Goal: Navigation & Orientation: Find specific page/section

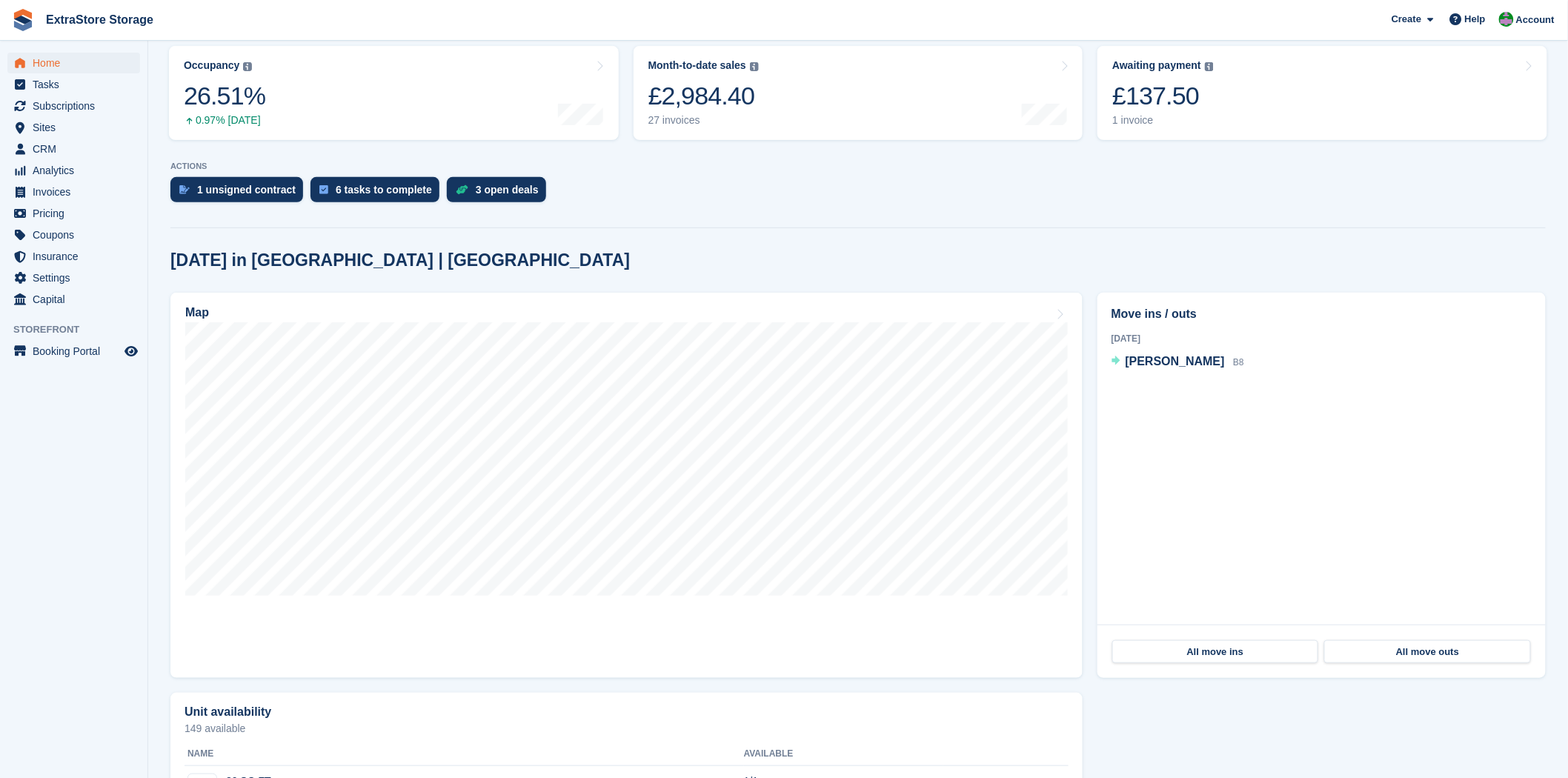
scroll to position [165, 0]
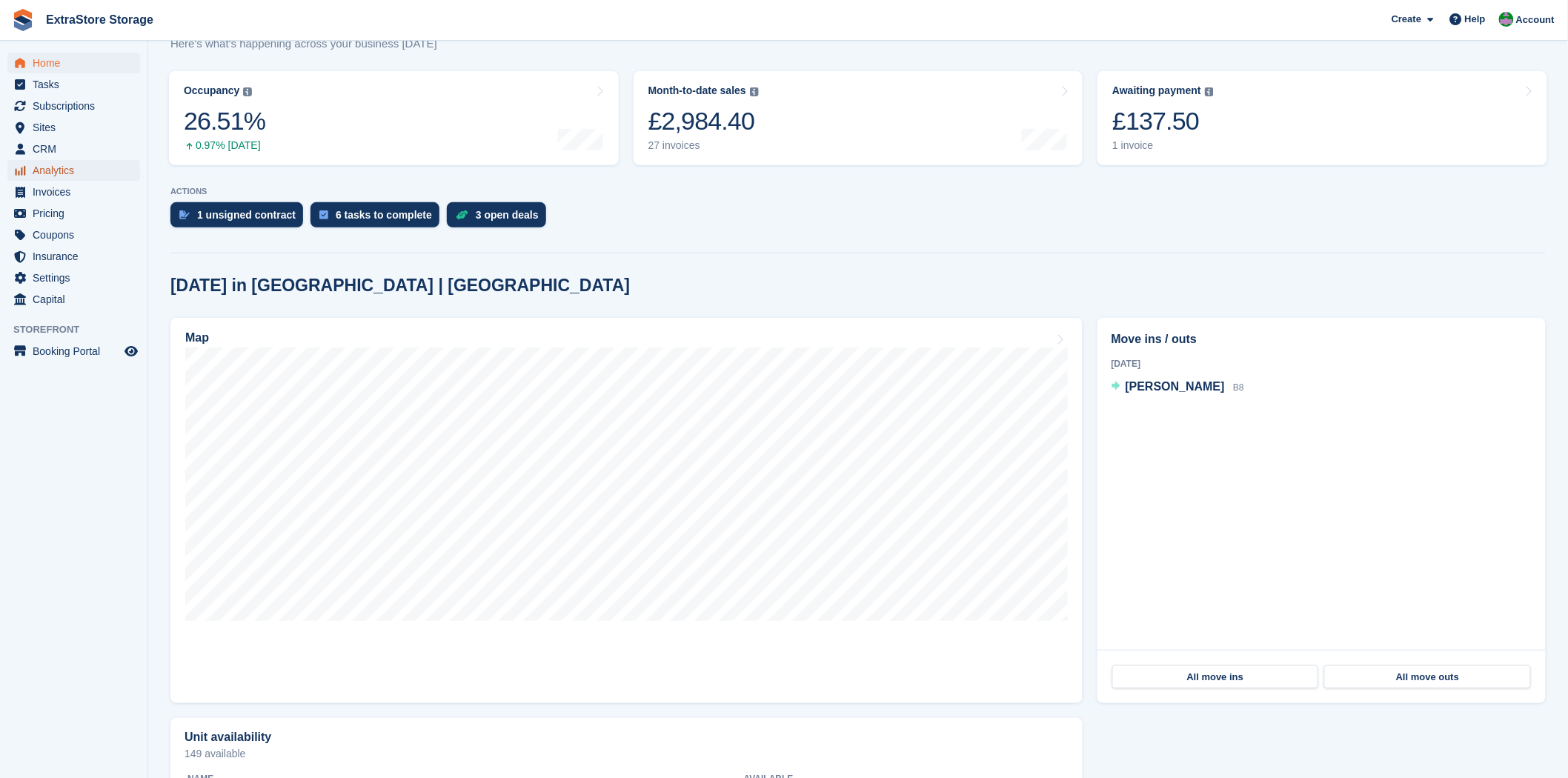
click at [63, 175] on span "Analytics" at bounding box center [77, 170] width 89 height 21
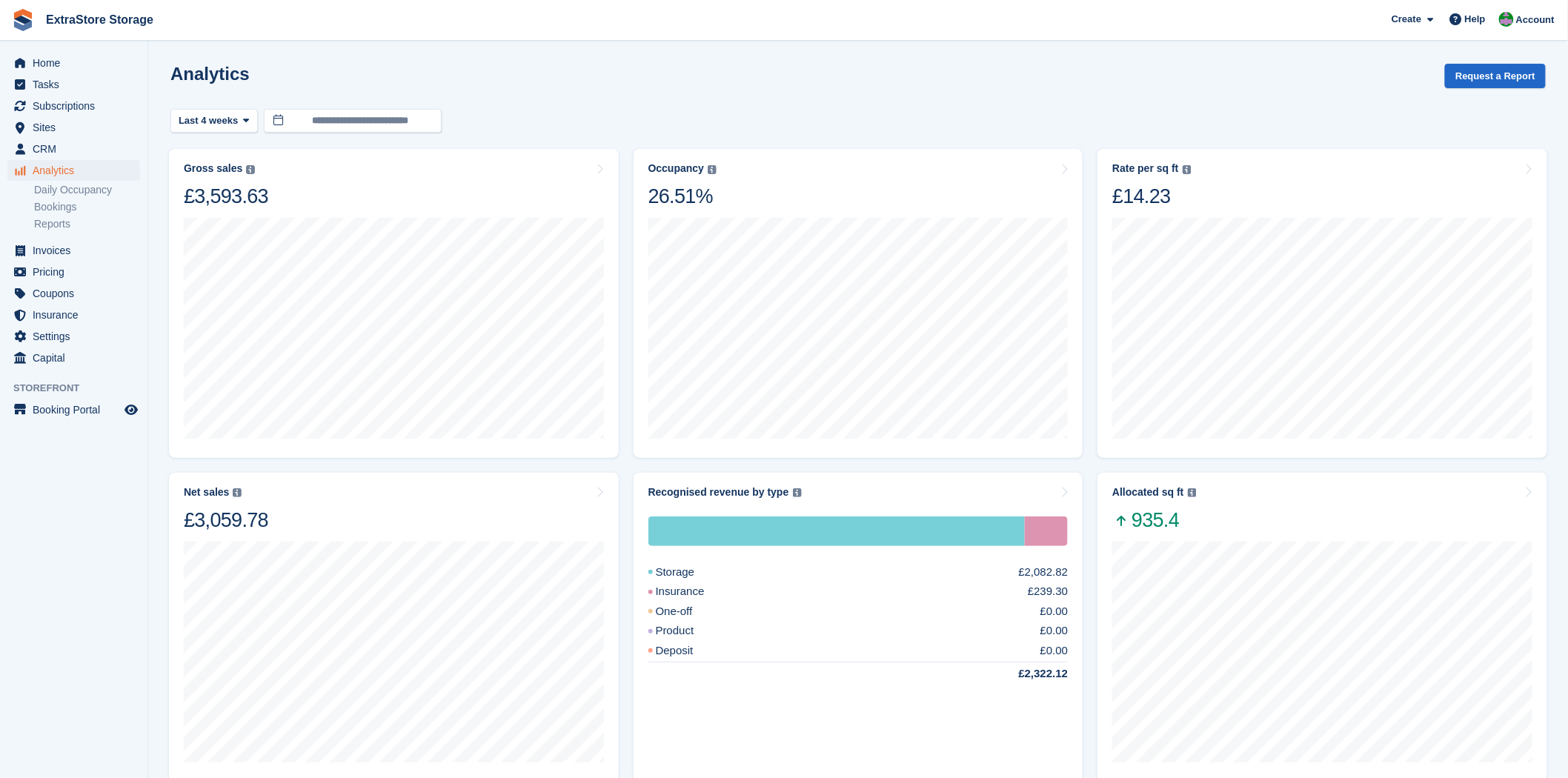
click at [63, 194] on link "Daily Occupancy" at bounding box center [87, 190] width 106 height 14
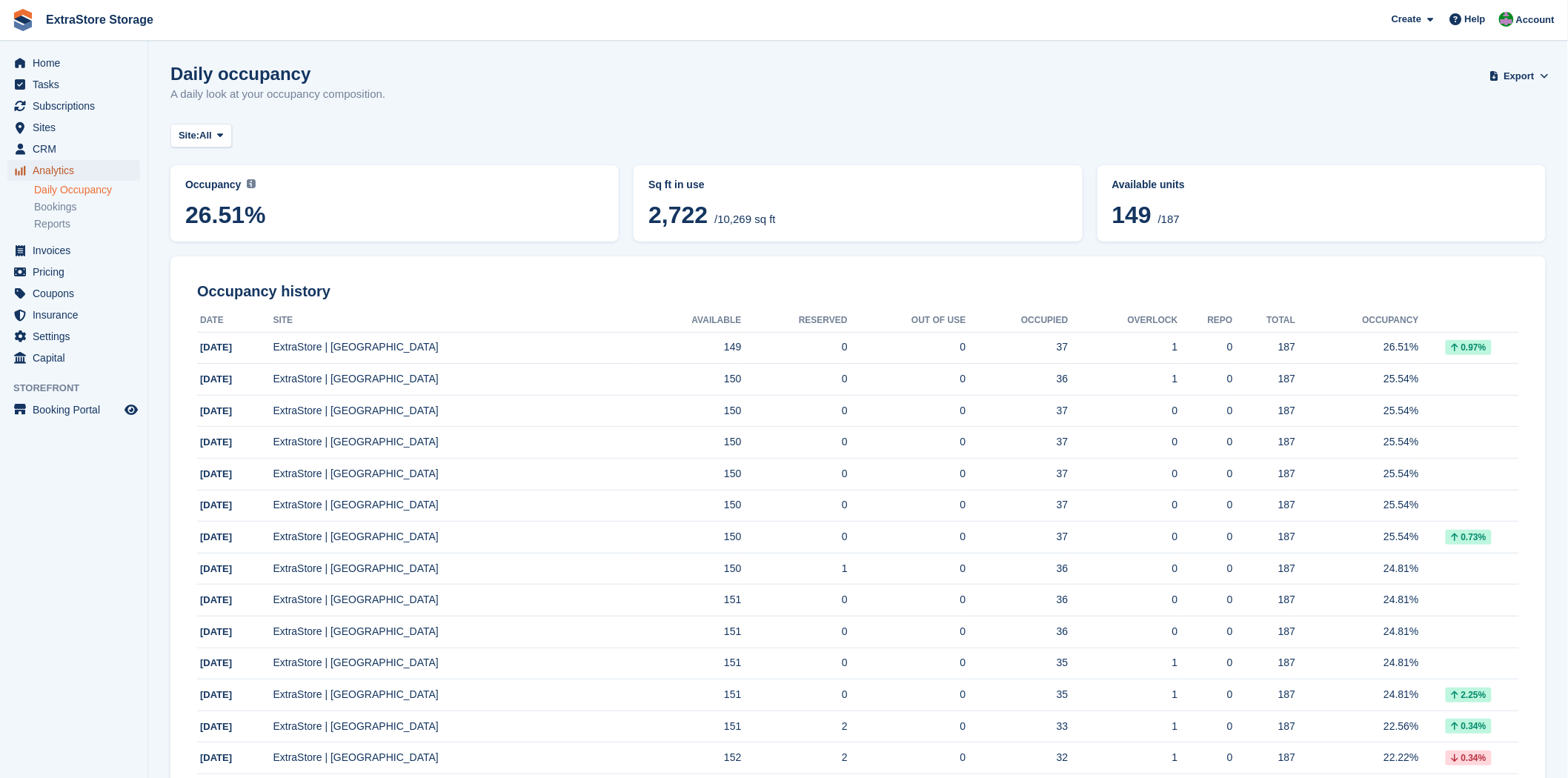
click at [56, 174] on span "Analytics" at bounding box center [77, 170] width 89 height 21
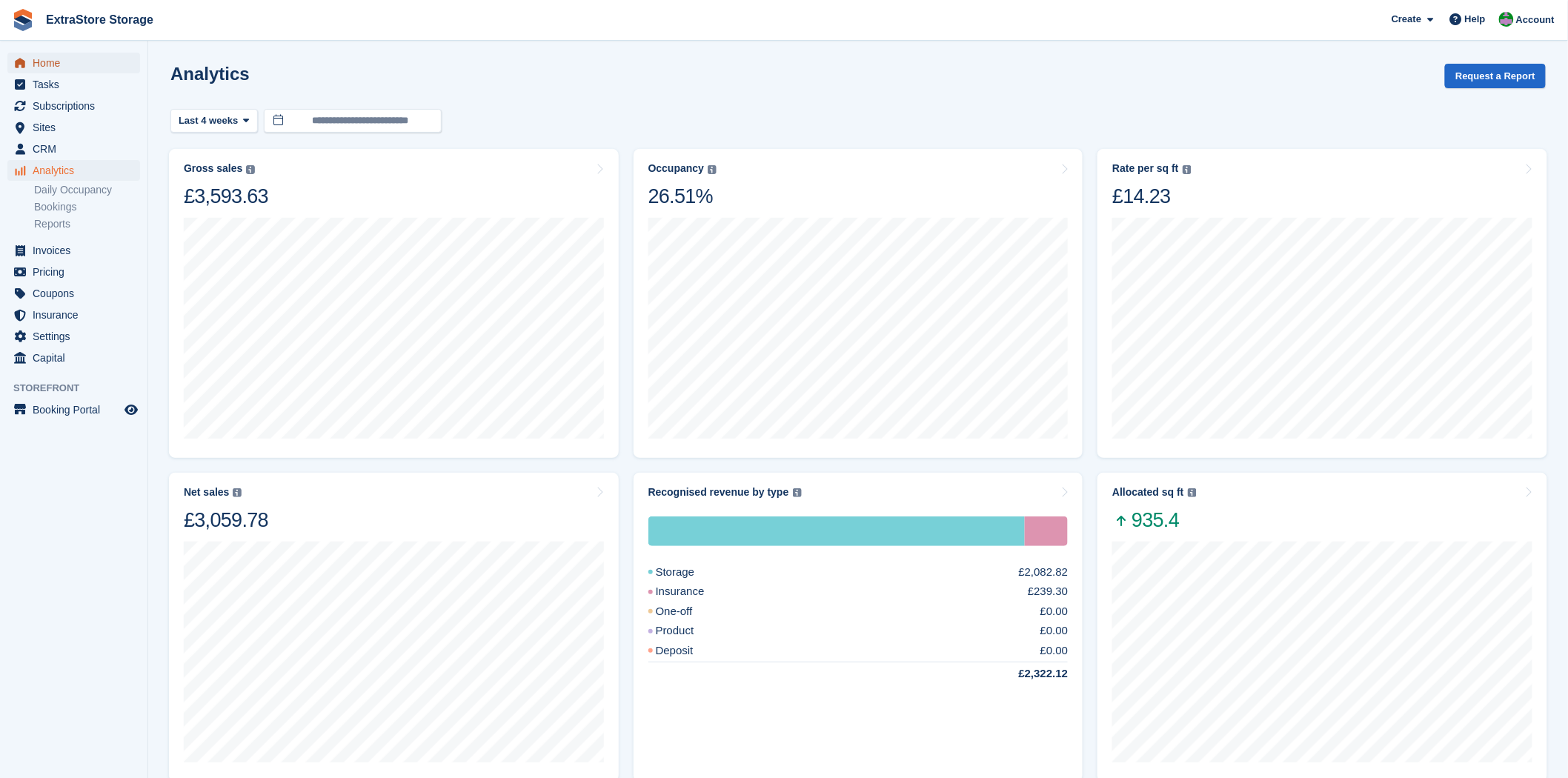
click at [68, 69] on span "Home" at bounding box center [77, 62] width 89 height 21
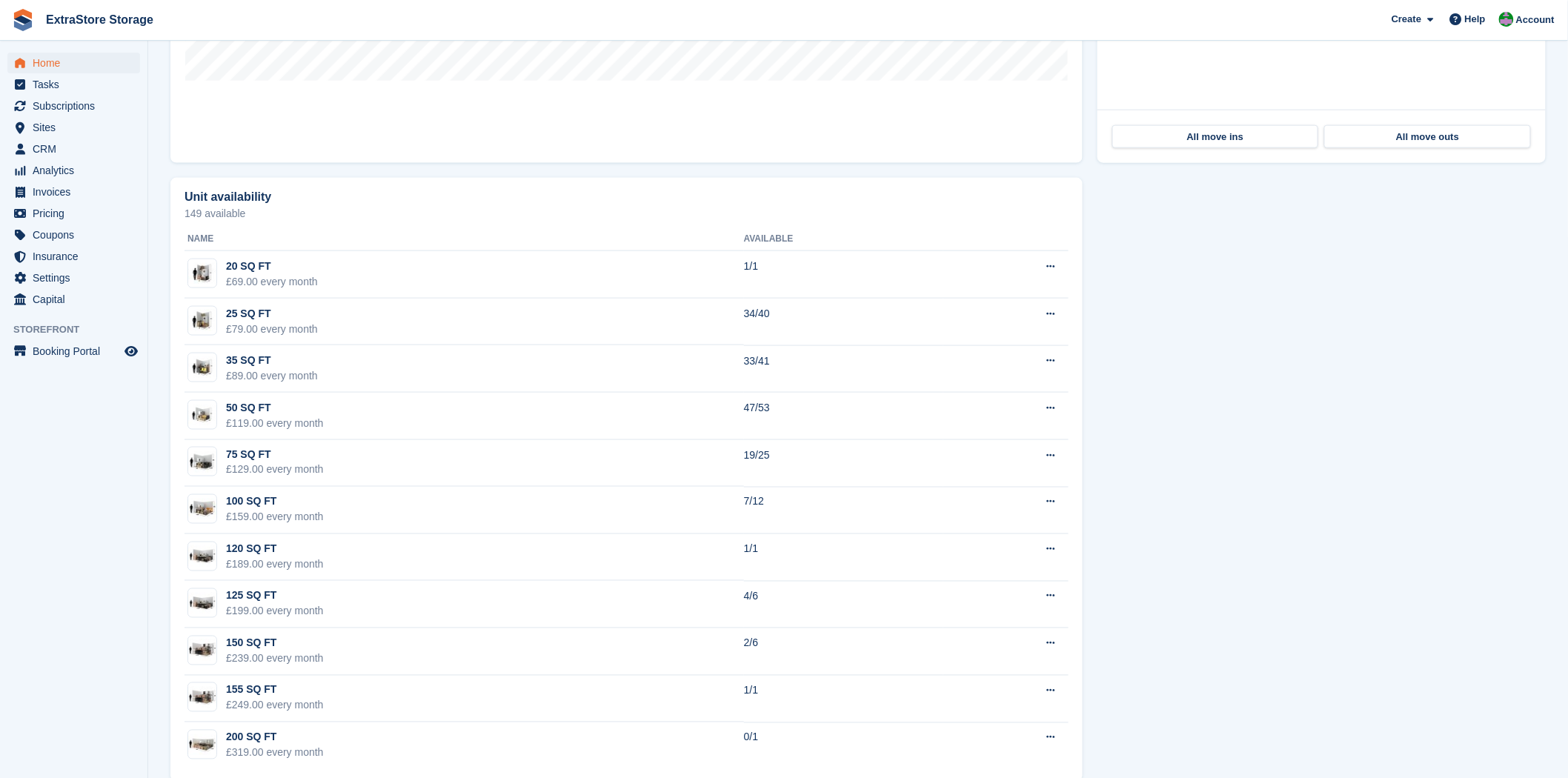
scroll to position [731, 0]
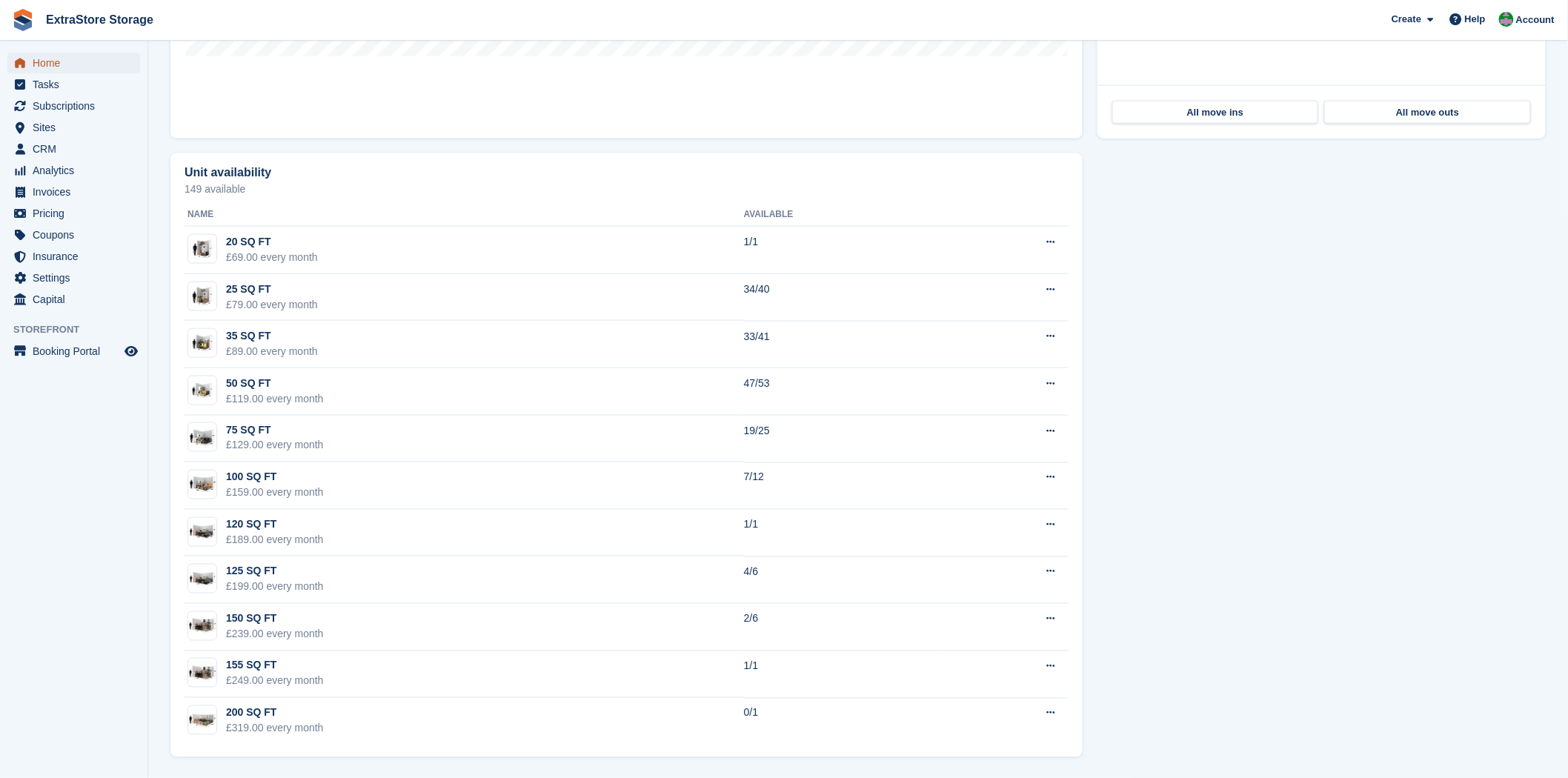
click at [52, 67] on span "Home" at bounding box center [77, 62] width 89 height 21
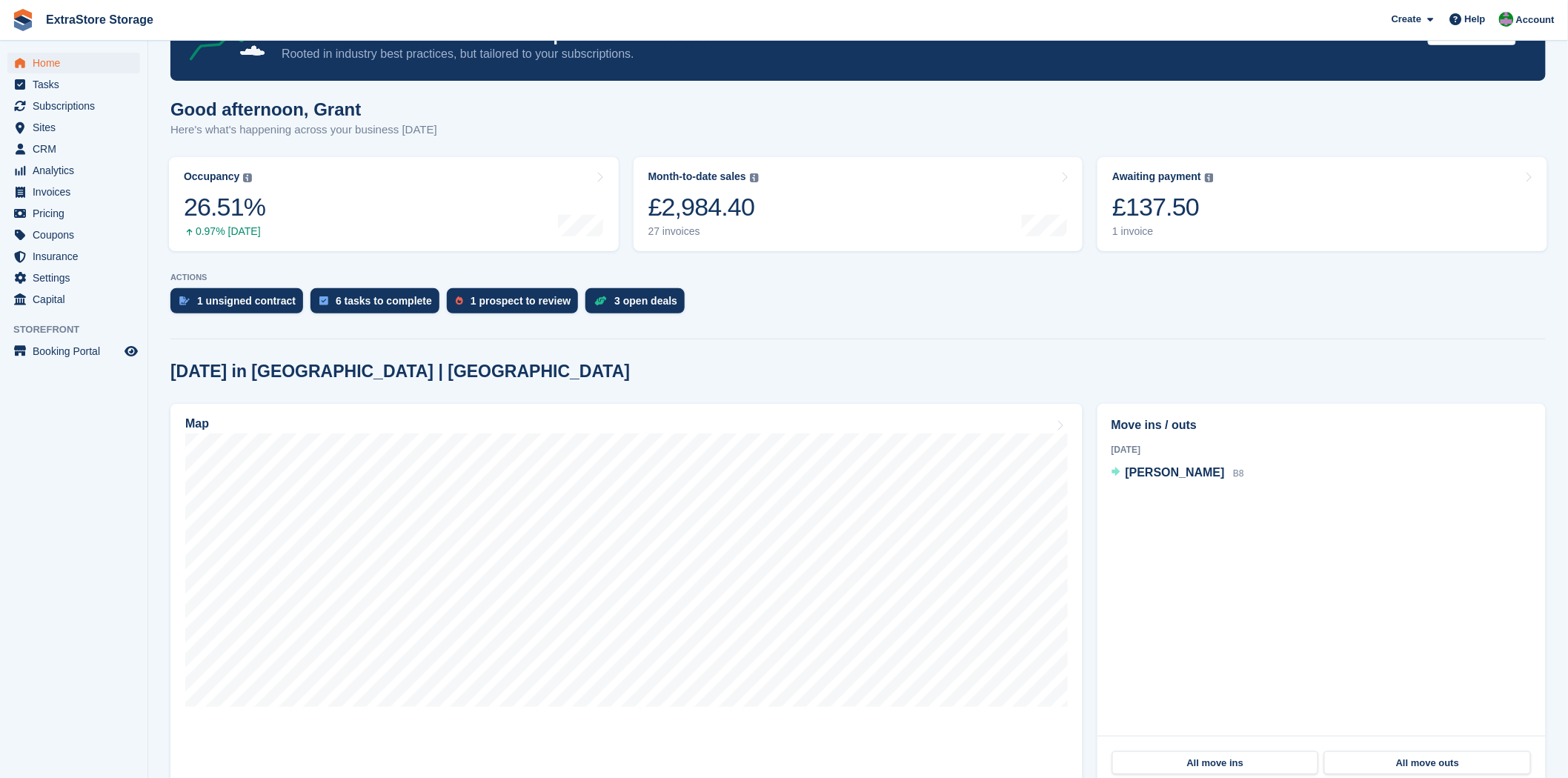
scroll to position [329, 0]
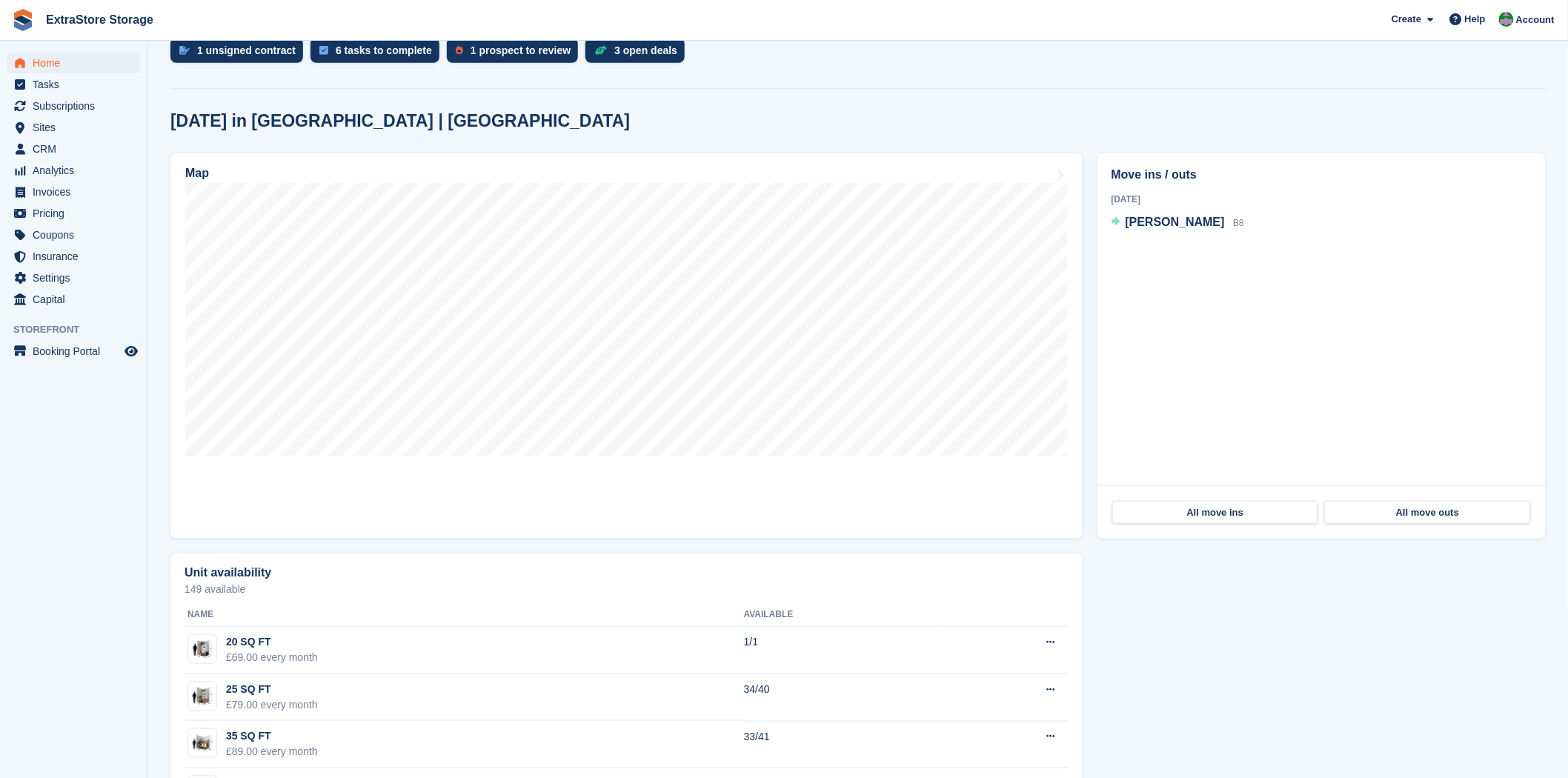
click at [1054, 171] on icon at bounding box center [1060, 175] width 15 height 12
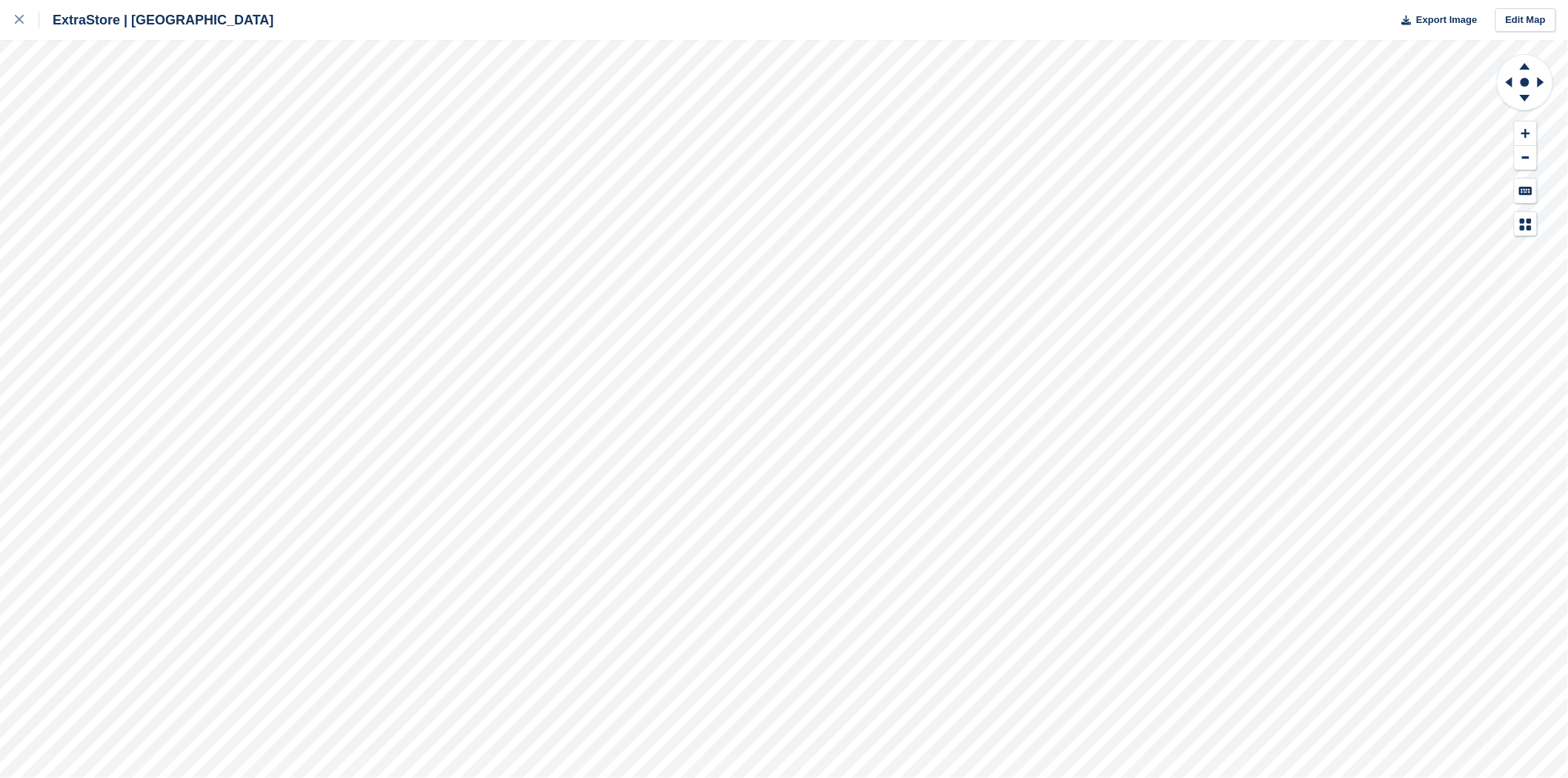
click at [17, 21] on icon at bounding box center [19, 19] width 9 height 9
